Goal: Task Accomplishment & Management: Complete application form

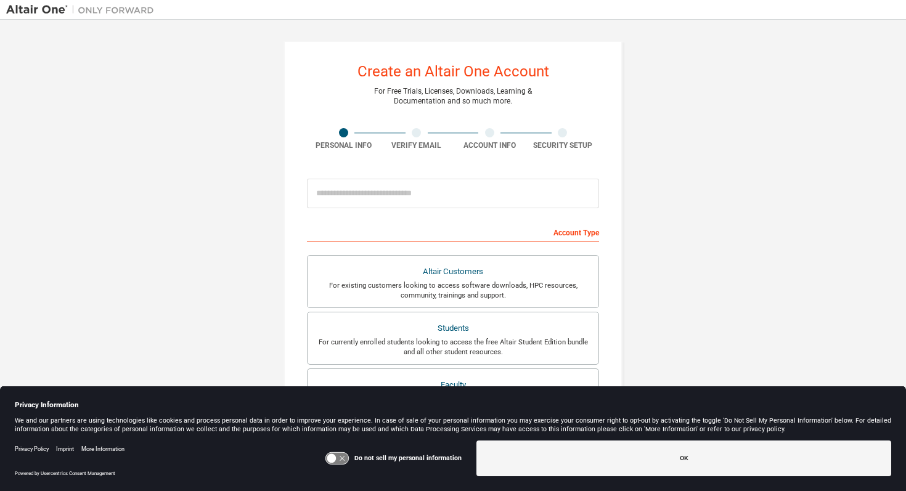
click at [391, 174] on div at bounding box center [453, 193] width 292 height 42
click at [383, 180] on input "email" at bounding box center [453, 194] width 292 height 30
type input "**********"
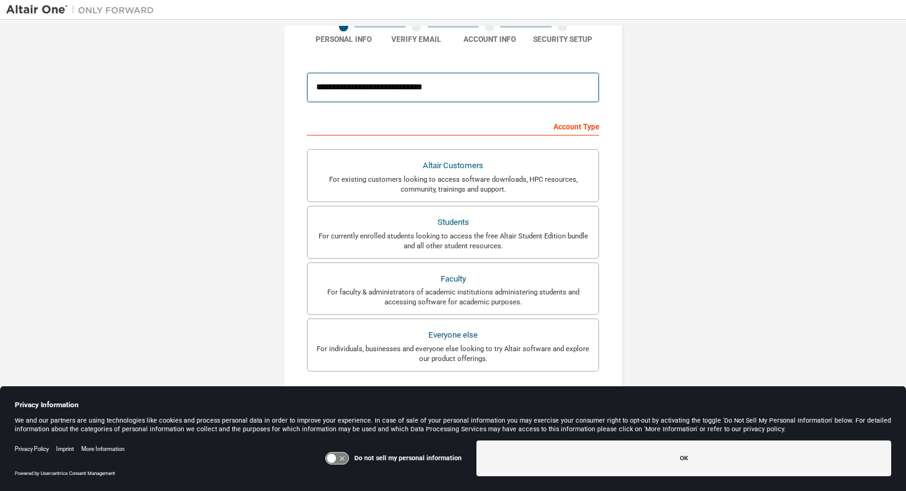
scroll to position [51, 0]
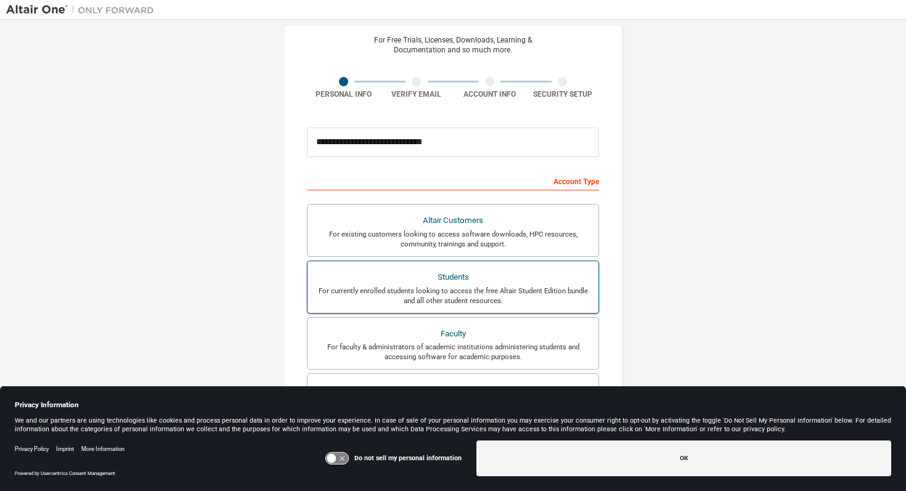
click at [460, 283] on div "Students" at bounding box center [453, 277] width 276 height 17
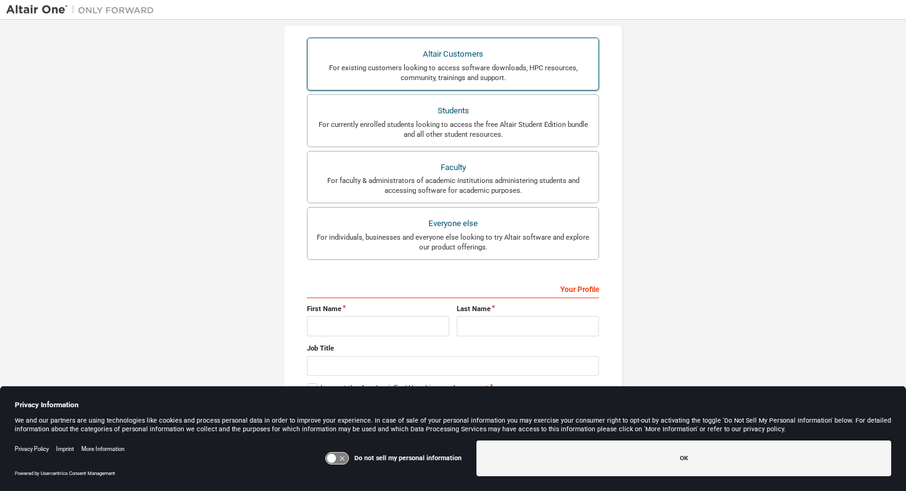
scroll to position [229, 0]
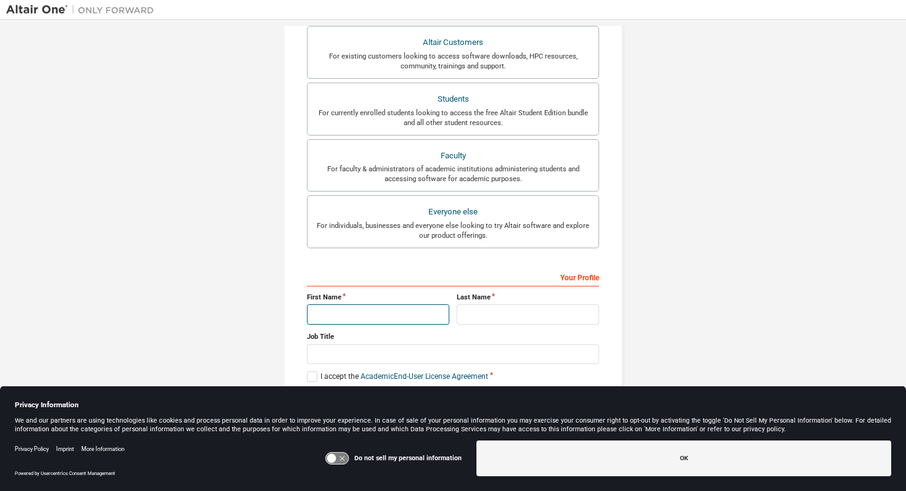
click at [383, 304] on input "text" at bounding box center [378, 314] width 142 height 20
type input "********"
click at [525, 318] on input "text" at bounding box center [527, 314] width 142 height 20
type input "******"
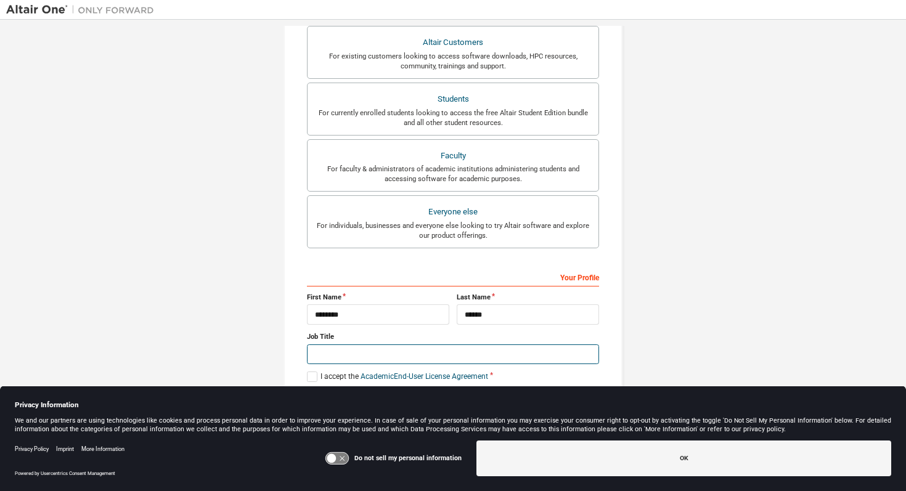
click at [444, 350] on input "text" at bounding box center [453, 354] width 292 height 20
type input "*******"
click at [310, 376] on label "I accept the Academic End-User License Agreement" at bounding box center [397, 376] width 181 height 10
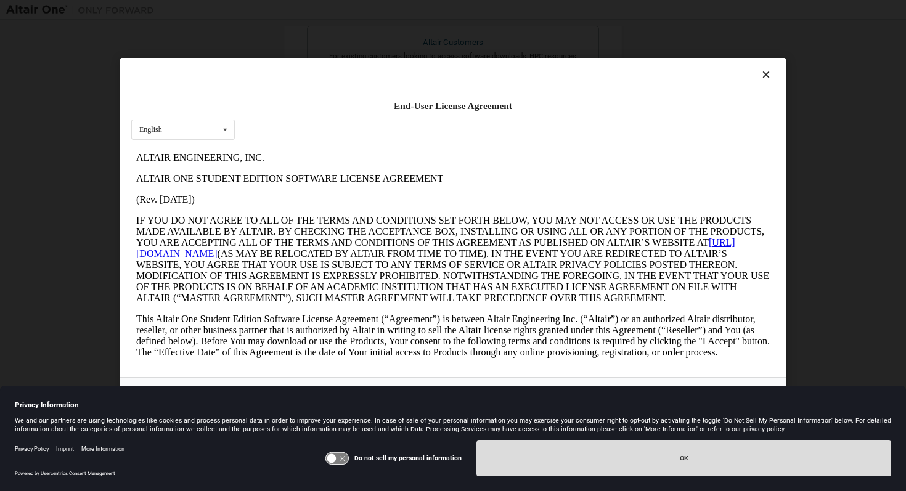
scroll to position [0, 0]
click at [753, 455] on button "OK" at bounding box center [683, 458] width 415 height 36
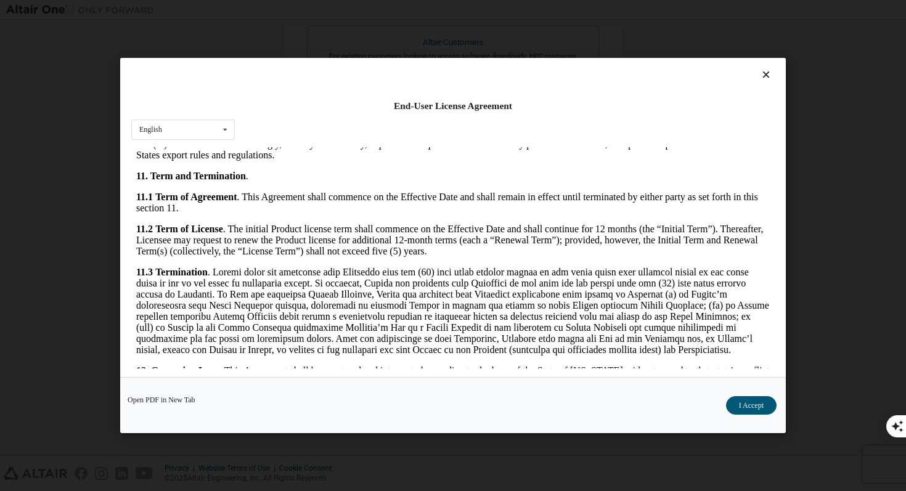
scroll to position [1798, 0]
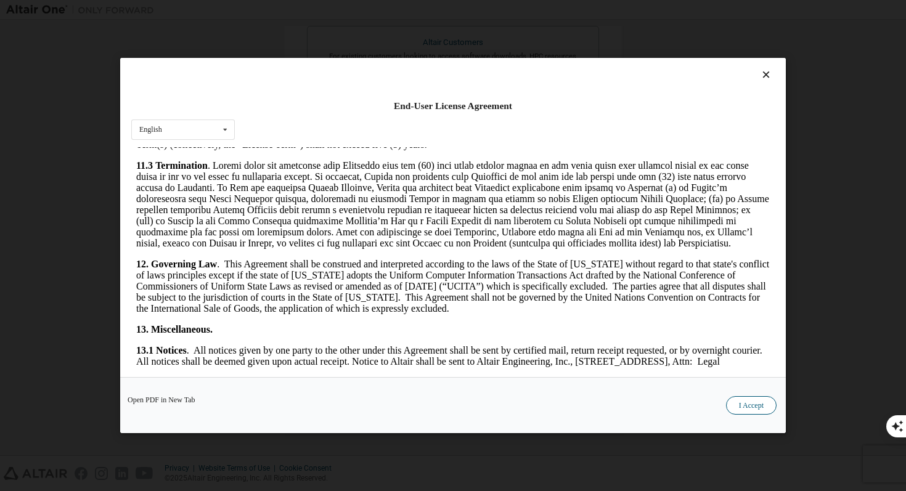
click at [751, 402] on button "I Accept" at bounding box center [751, 405] width 51 height 18
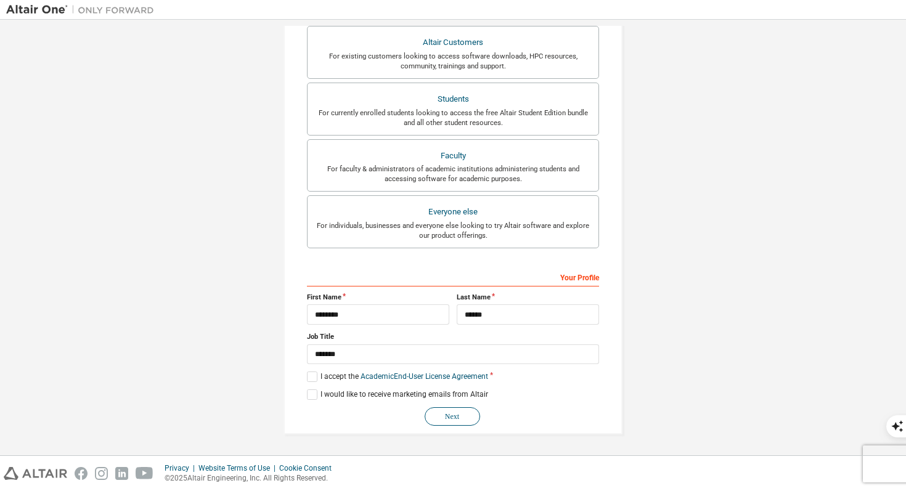
click at [453, 415] on button "Next" at bounding box center [451, 416] width 55 height 18
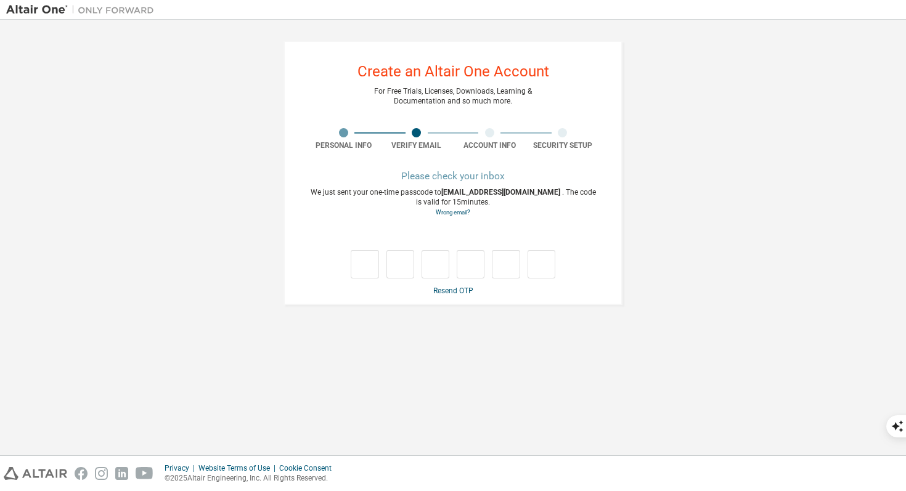
scroll to position [0, 0]
type input "*"
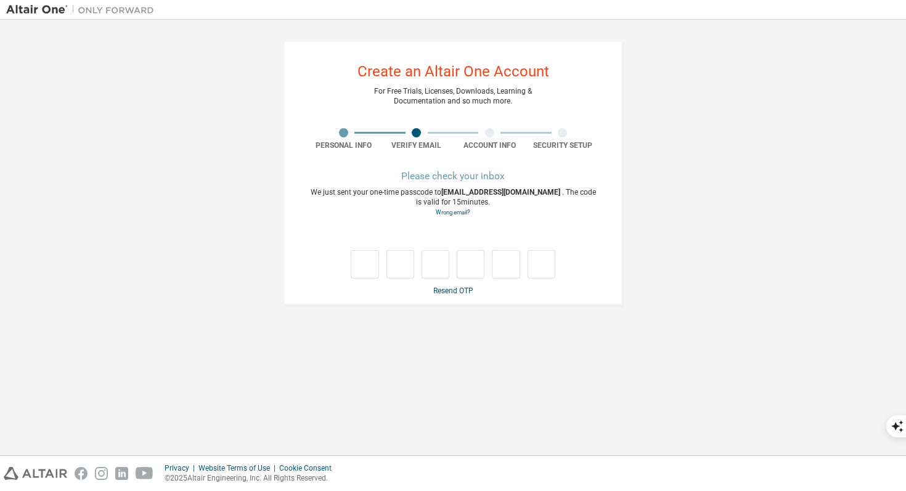
type input "*"
